Goal: Task Accomplishment & Management: Complete application form

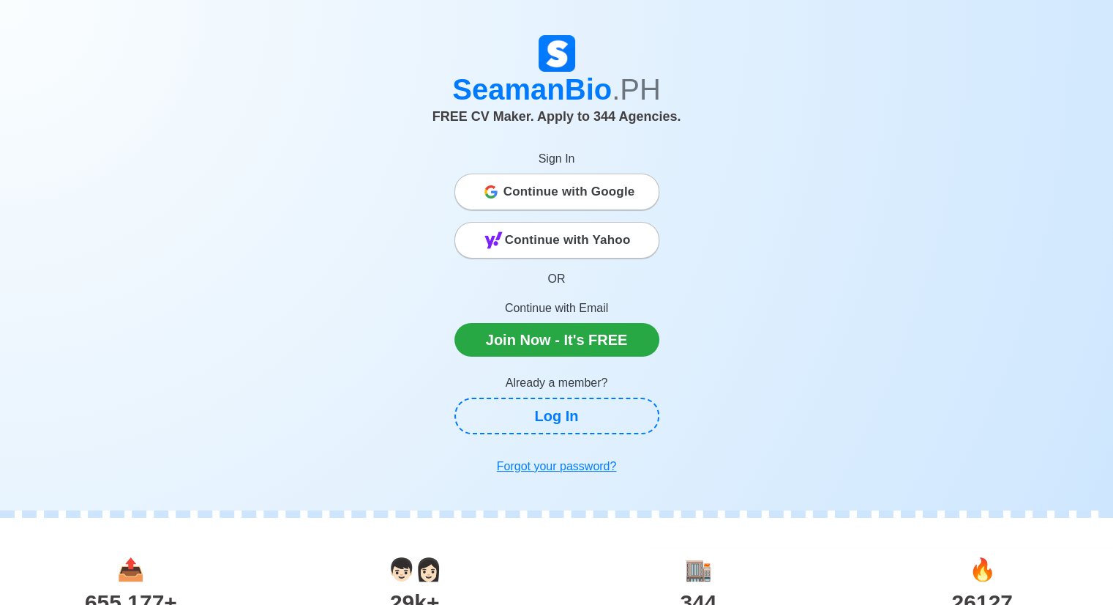
click at [556, 198] on span "Continue with Google" at bounding box center [570, 191] width 132 height 29
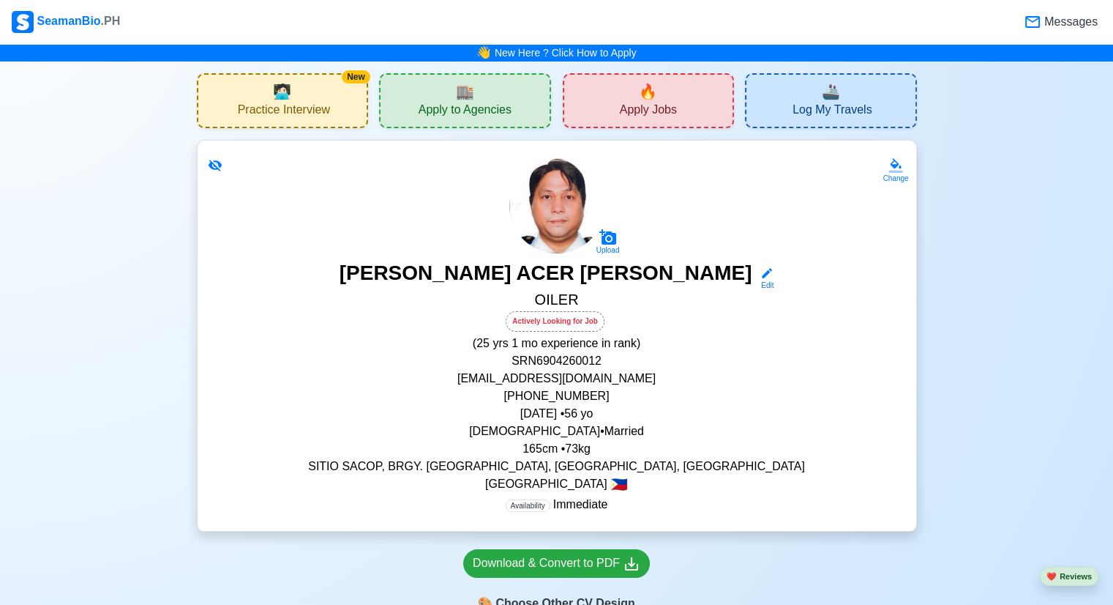
click at [1059, 29] on span "Messages" at bounding box center [1070, 22] width 56 height 18
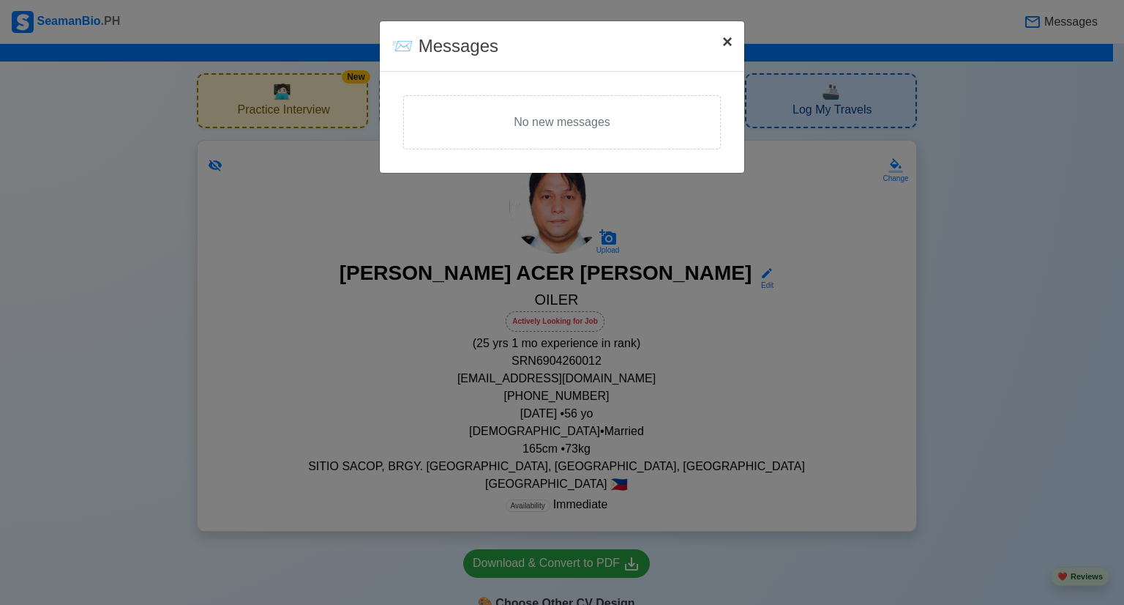
click at [725, 45] on span "×" at bounding box center [728, 41] width 10 height 20
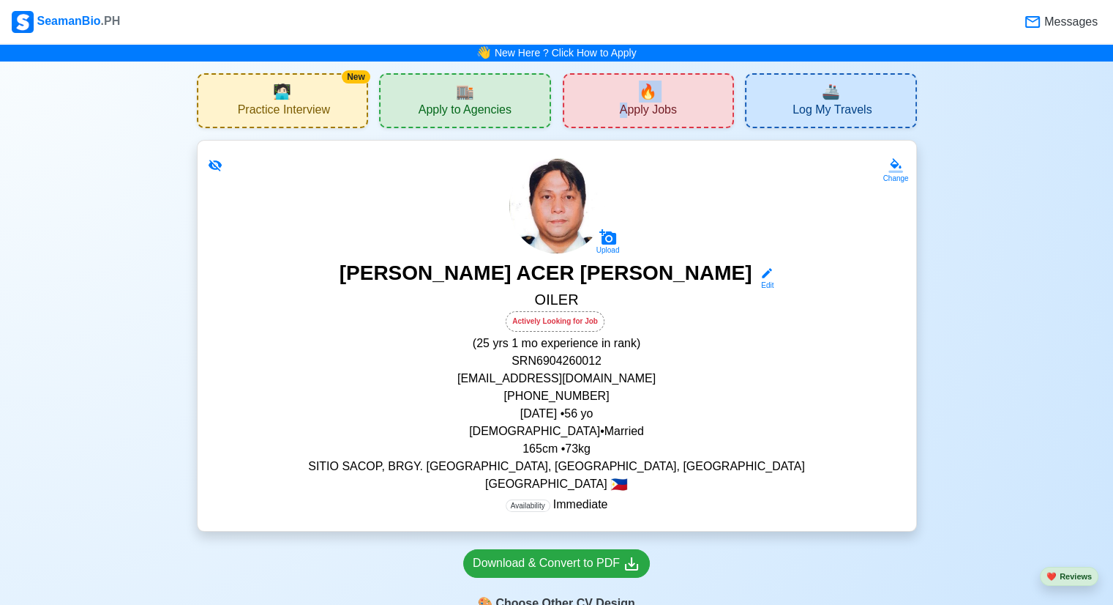
click at [624, 94] on div "🔥 Apply Jobs" at bounding box center [649, 100] width 172 height 55
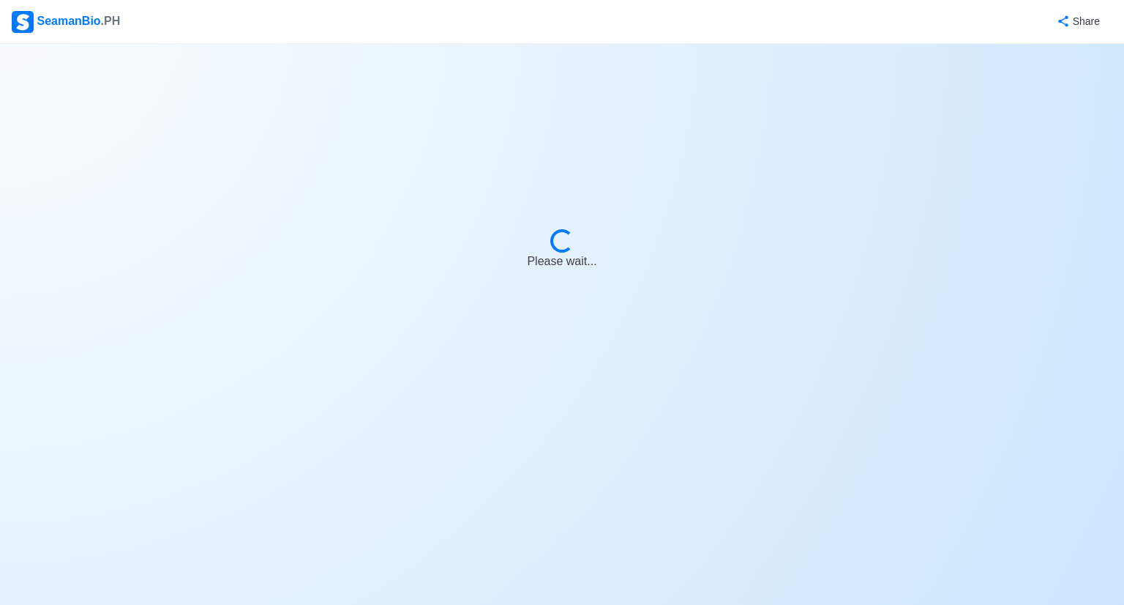
select select "Oiler"
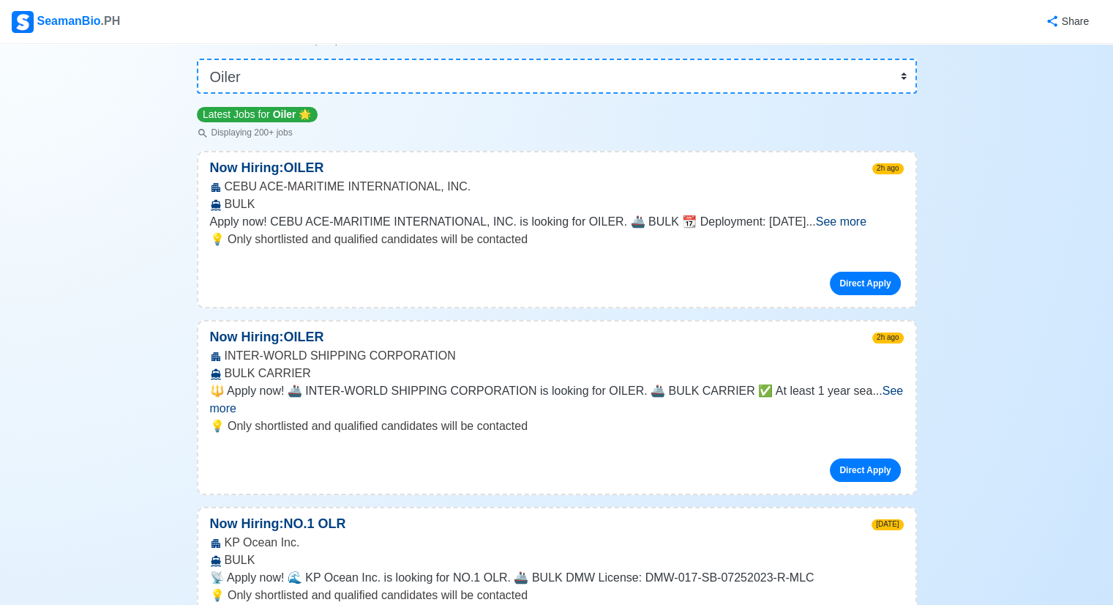
scroll to position [146, 0]
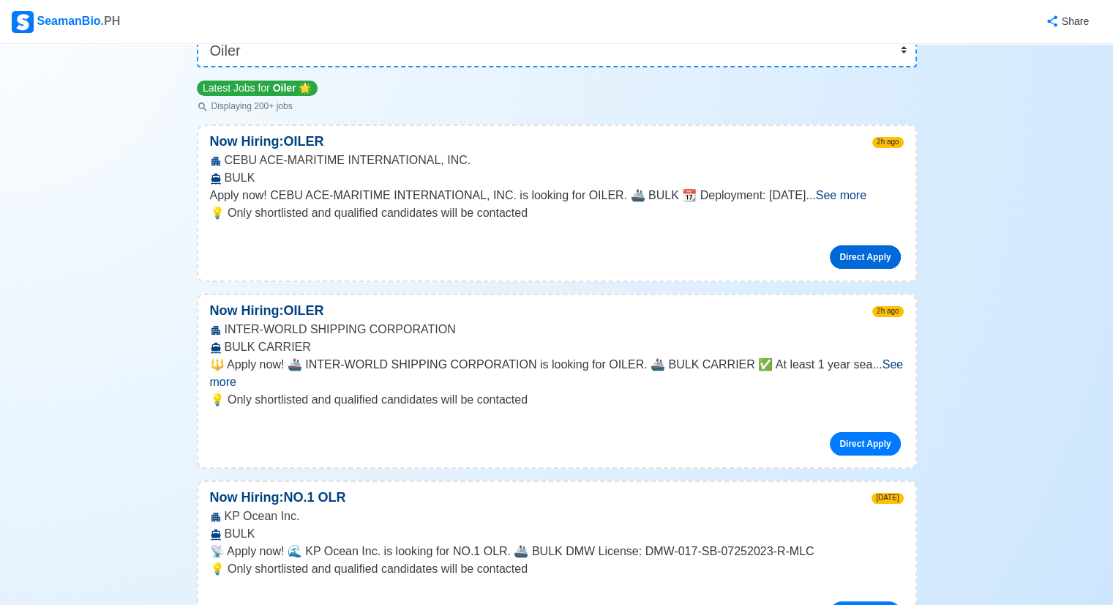
click at [849, 255] on link "Direct Apply" at bounding box center [865, 256] width 70 height 23
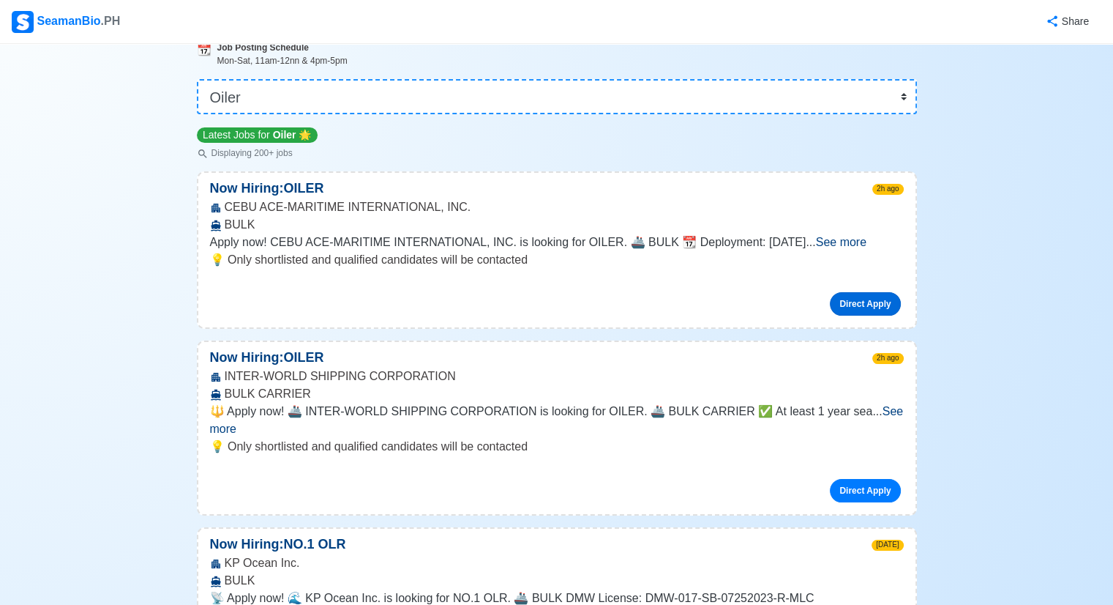
scroll to position [0, 0]
